Goal: Information Seeking & Learning: Find specific page/section

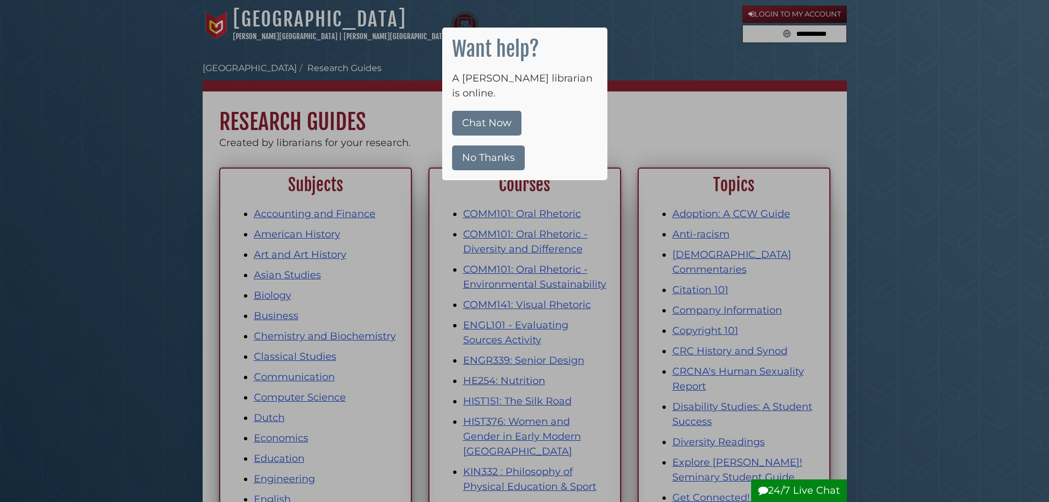
click at [496, 150] on button "No Thanks" at bounding box center [488, 157] width 73 height 25
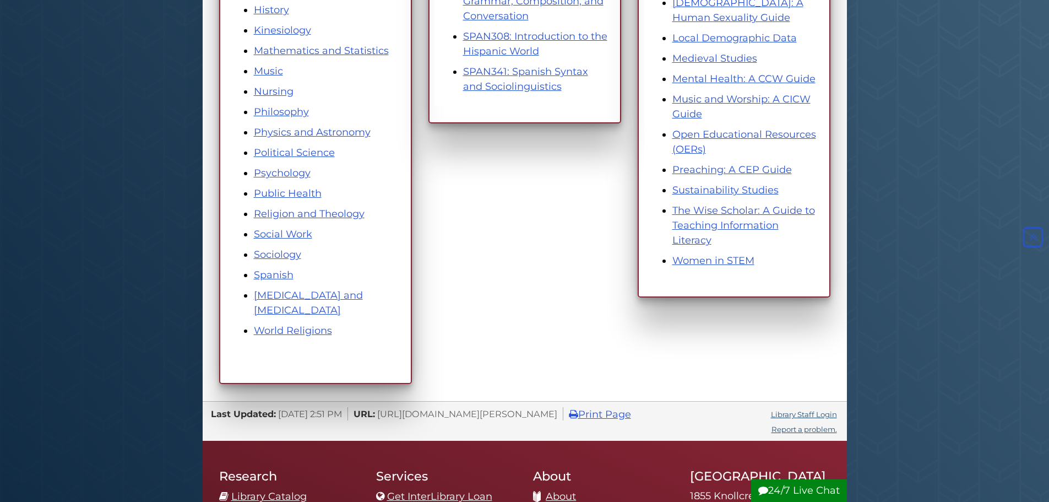
scroll to position [914, 0]
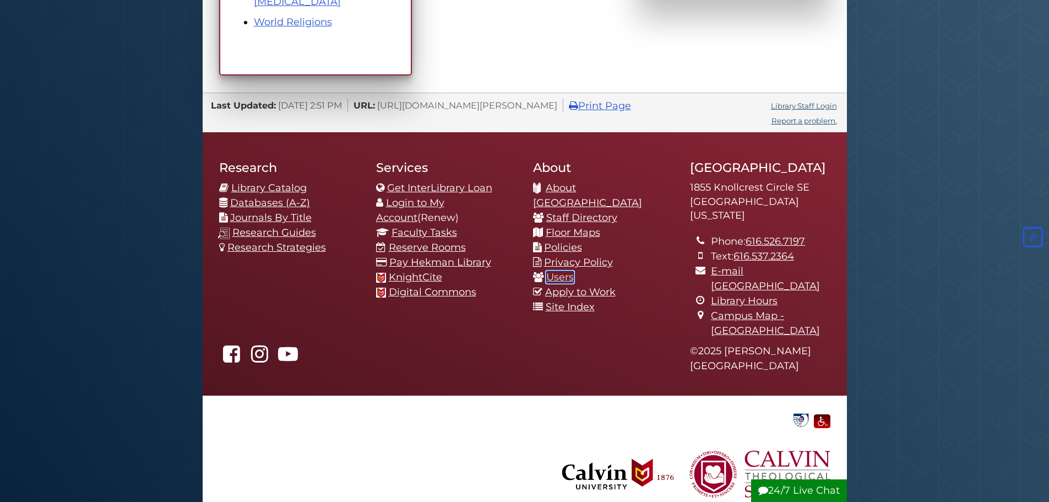
click at [556, 271] on link "Users" at bounding box center [560, 277] width 28 height 12
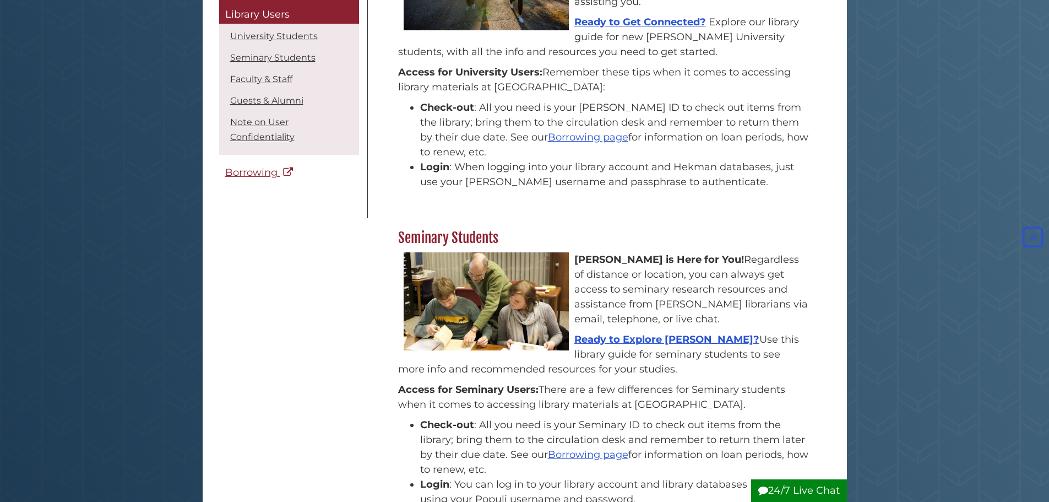
scroll to position [55, 0]
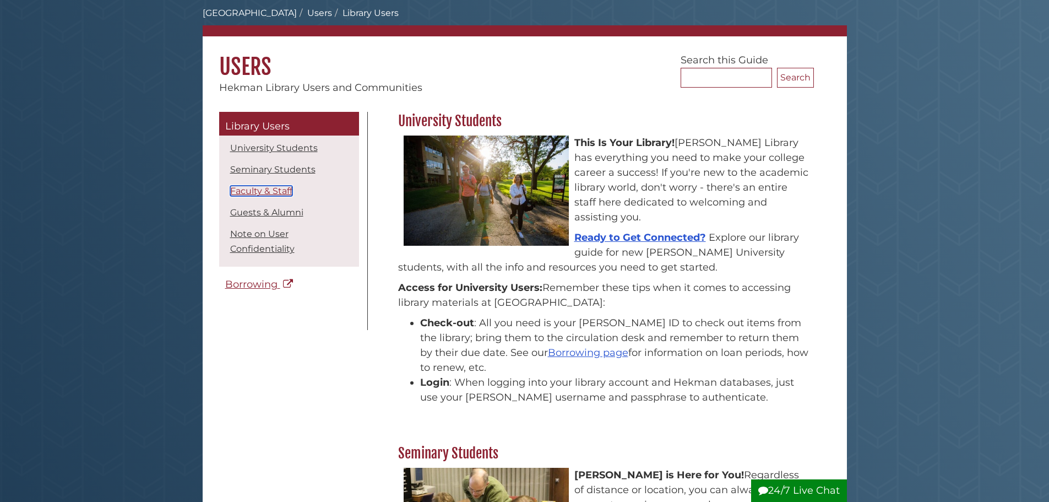
click at [240, 189] on link "Faculty & Staff" at bounding box center [261, 191] width 62 height 10
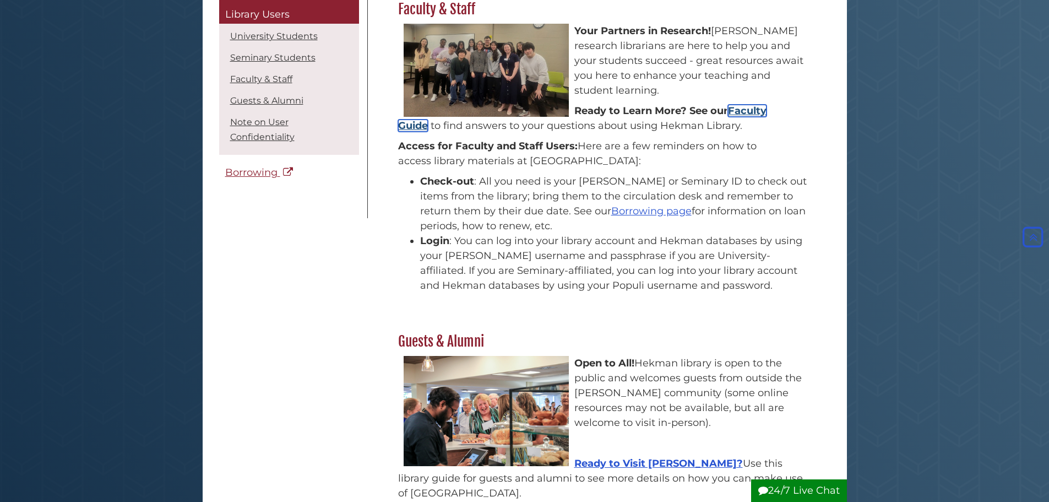
click at [749, 111] on link "Faculty Guide" at bounding box center [582, 118] width 368 height 27
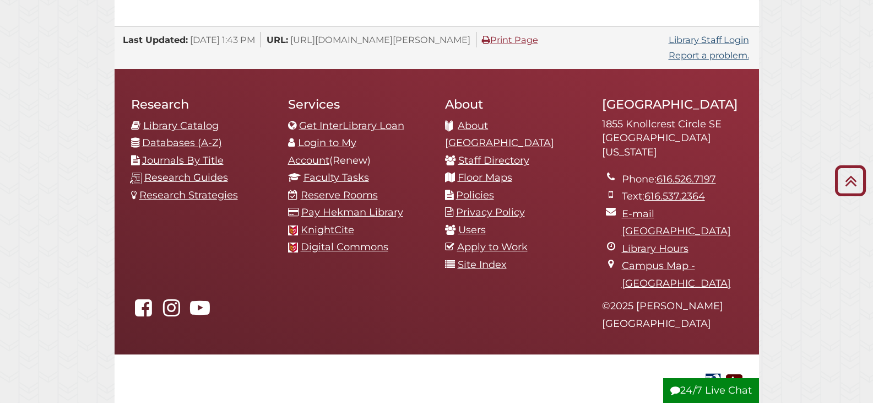
scroll to position [1211, 0]
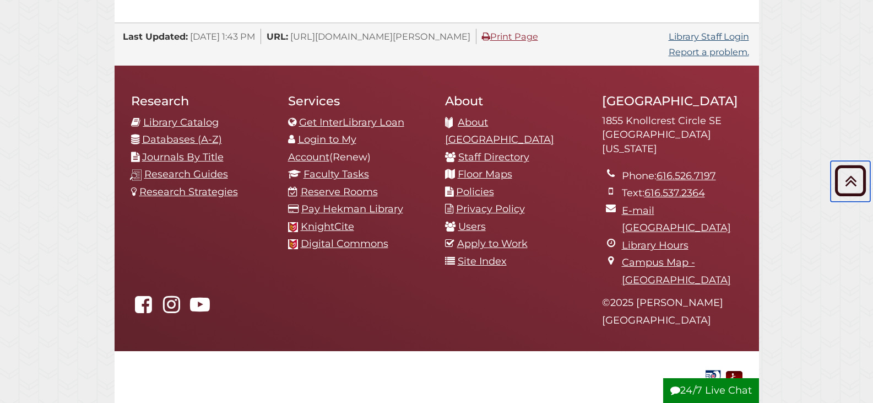
click at [844, 176] on icon "Back to Top" at bounding box center [851, 181] width 40 height 40
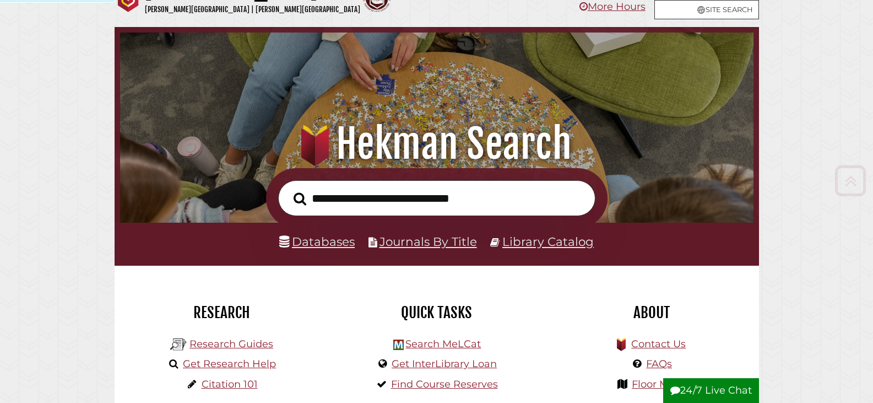
scroll to position [0, 0]
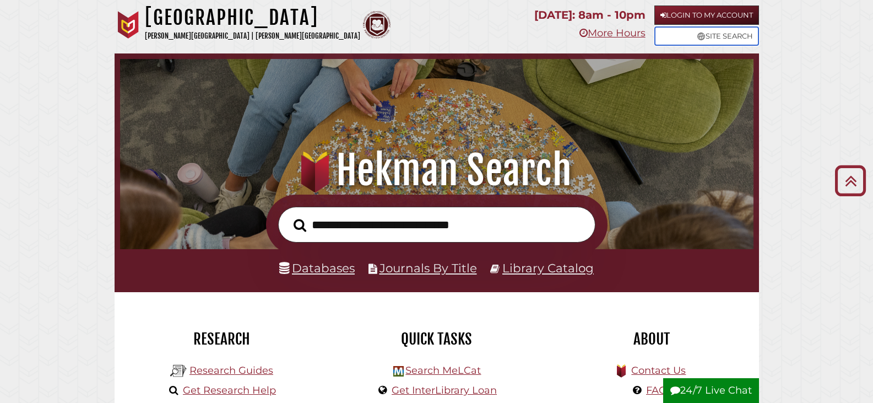
click at [697, 34] on icon at bounding box center [701, 36] width 8 height 8
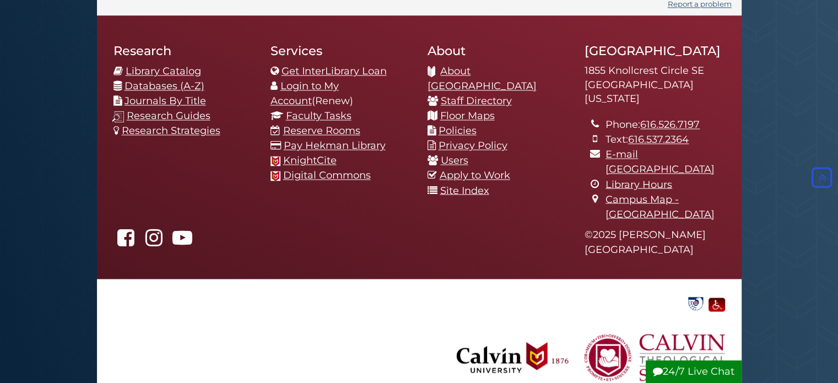
scroll to position [1909, 0]
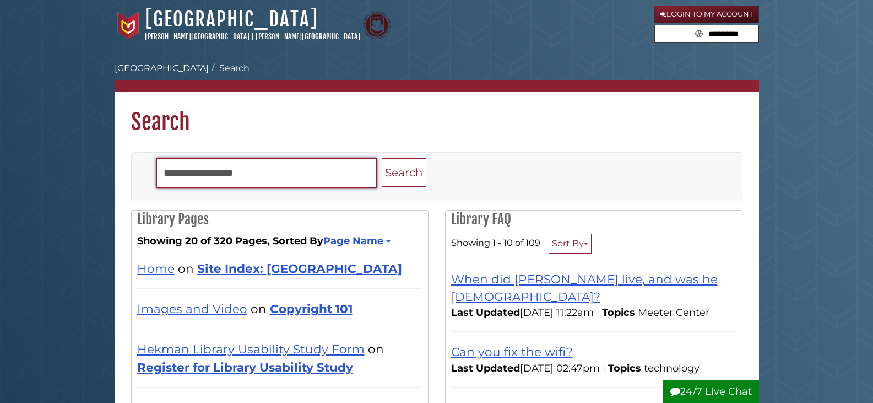
click at [217, 176] on input "Search" at bounding box center [266, 173] width 220 height 30
type input "********"
click at [382, 158] on button "Search" at bounding box center [404, 172] width 45 height 29
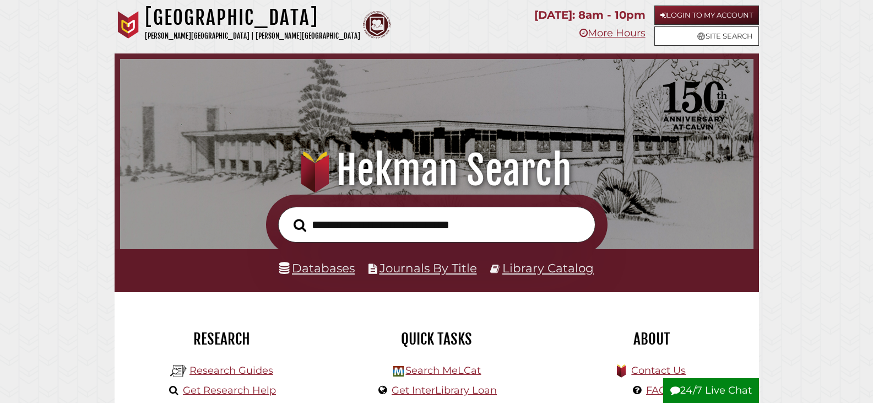
scroll to position [209, 628]
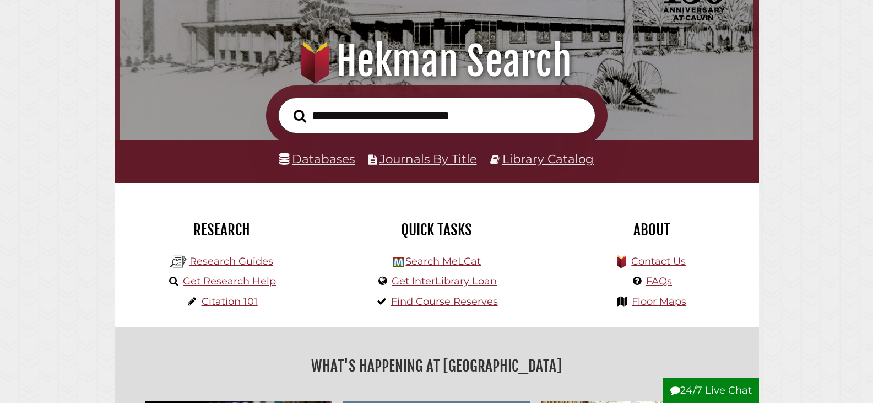
scroll to position [110, 0]
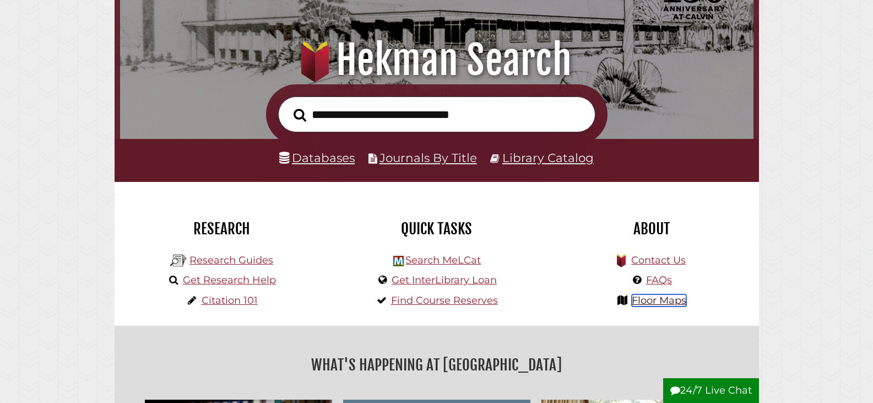
click at [657, 302] on link "Floor Maps" at bounding box center [659, 300] width 55 height 12
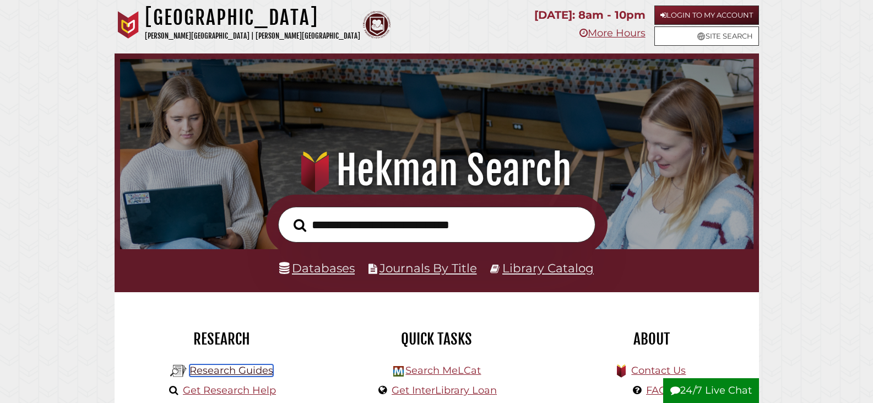
click at [218, 369] on link "Research Guides" at bounding box center [231, 370] width 84 height 12
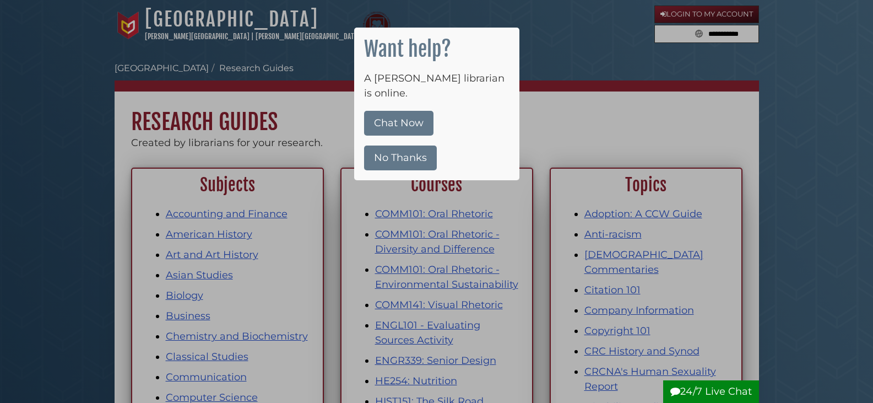
click at [599, 67] on div at bounding box center [436, 201] width 873 height 403
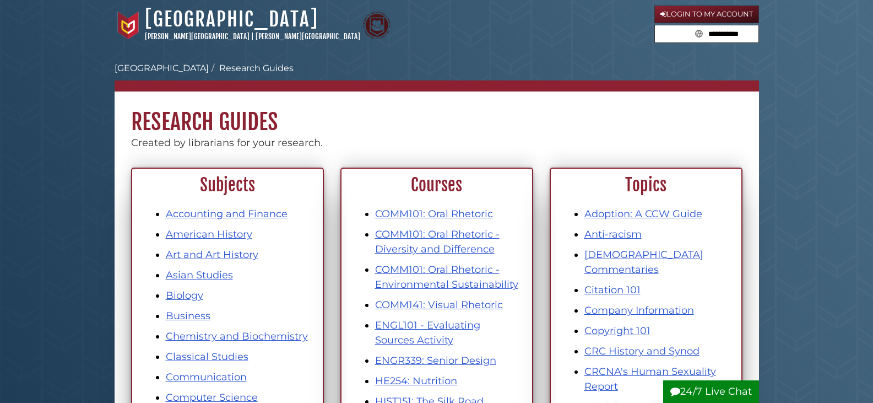
drag, startPoint x: 284, startPoint y: 101, endPoint x: 589, endPoint y: 84, distance: 305.6
click at [589, 84] on nav "Calvin University Hekman Library Research Guides Subject, Courses, Info" at bounding box center [437, 77] width 644 height 30
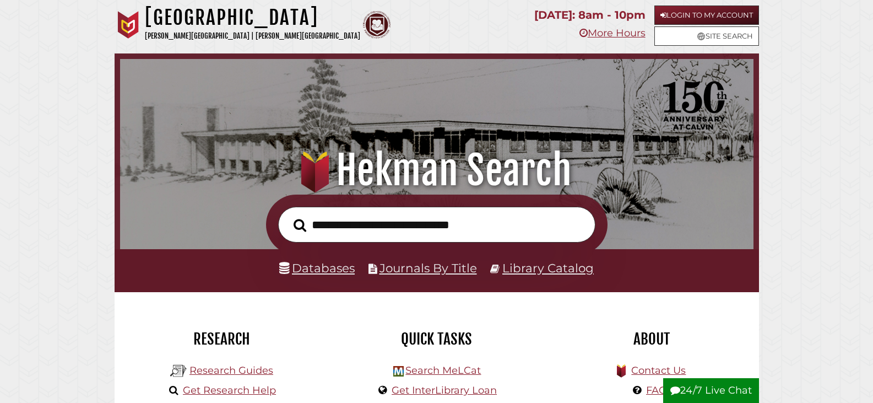
scroll to position [209, 628]
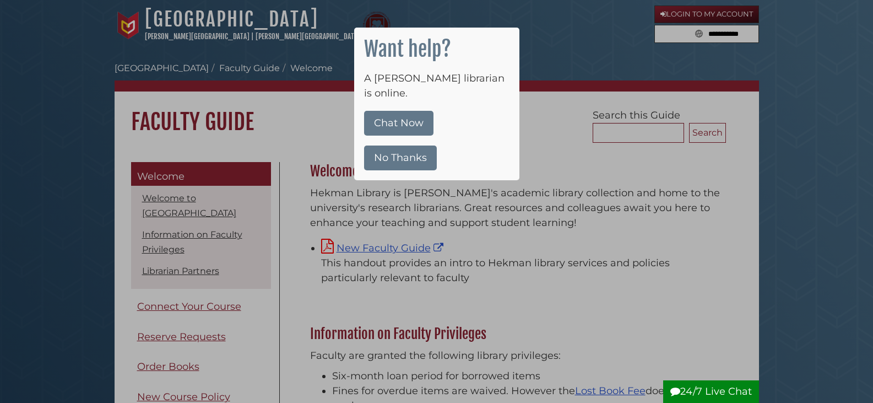
click at [424, 145] on button "No Thanks" at bounding box center [400, 157] width 73 height 25
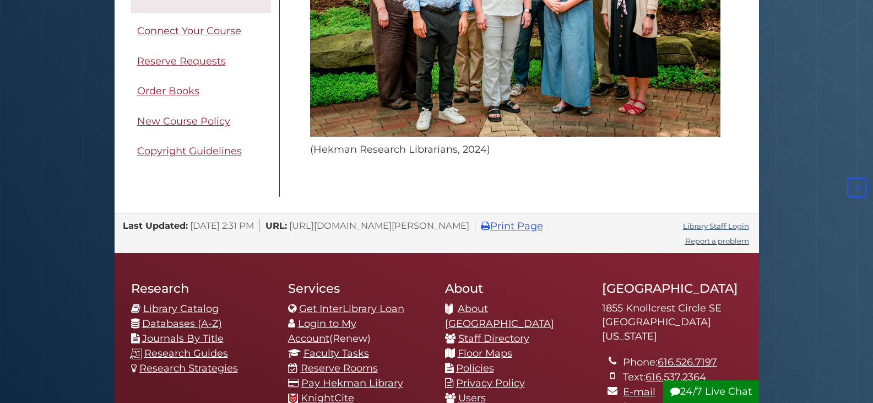
scroll to position [936, 0]
